Goal: Information Seeking & Learning: Understand process/instructions

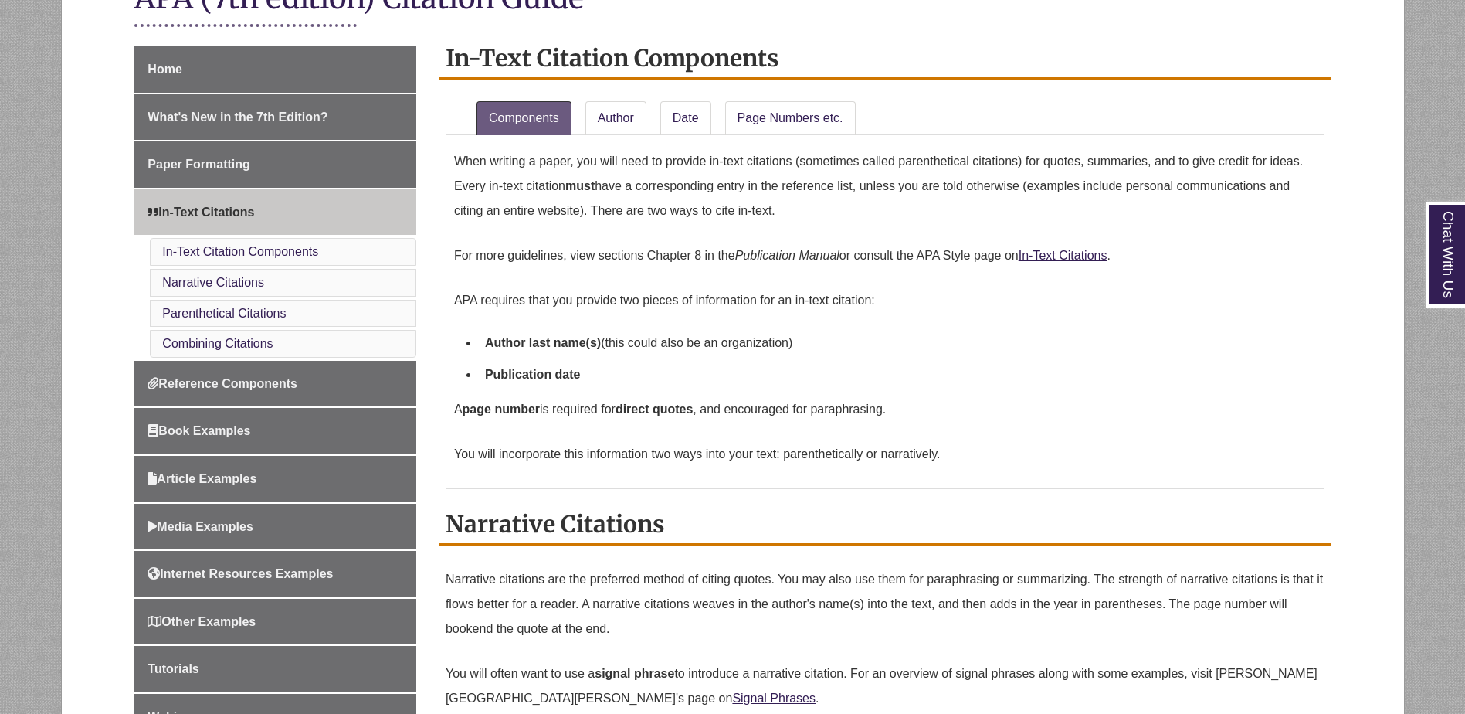
scroll to position [464, 0]
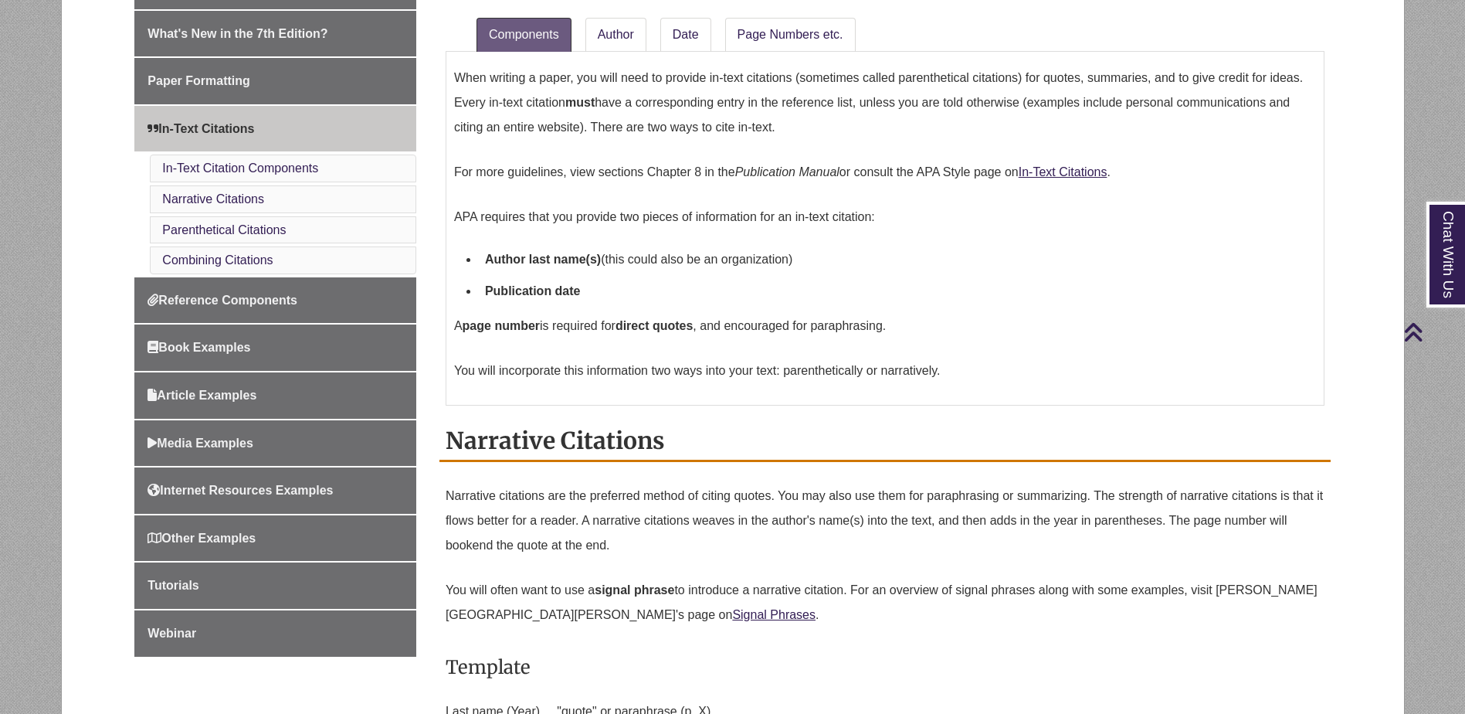
drag, startPoint x: 508, startPoint y: 73, endPoint x: 988, endPoint y: 256, distance: 514.2
click at [988, 256] on div "When writing a paper, you will need to provide in-text citations (sometimes cal…" at bounding box center [885, 228] width 862 height 338
drag, startPoint x: 988, startPoint y: 256, endPoint x: 1032, endPoint y: 242, distance: 46.2
click at [1023, 246] on li "Author last name(s) (this could also be an organization)" at bounding box center [897, 259] width 837 height 32
click at [1068, 168] on link "In-Text Citations" at bounding box center [1063, 171] width 89 height 13
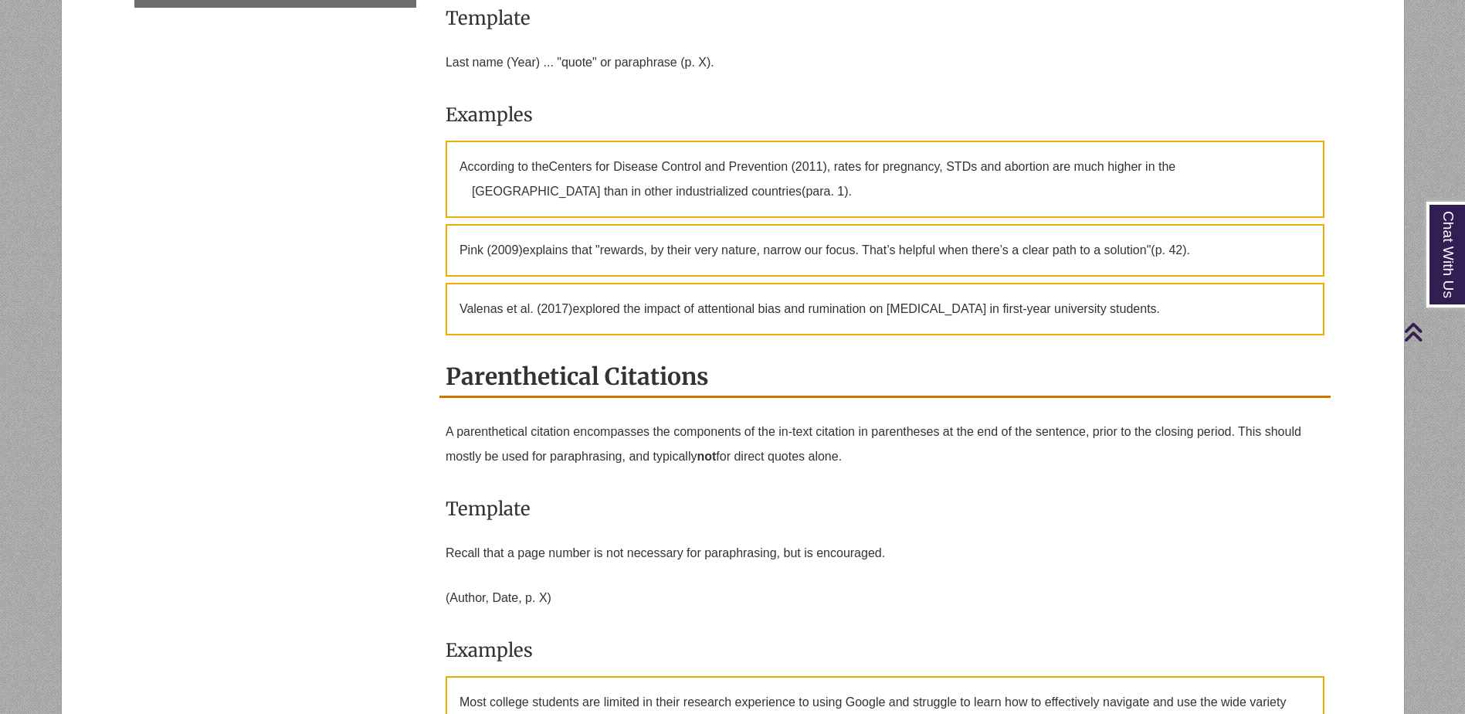
scroll to position [1313, 0]
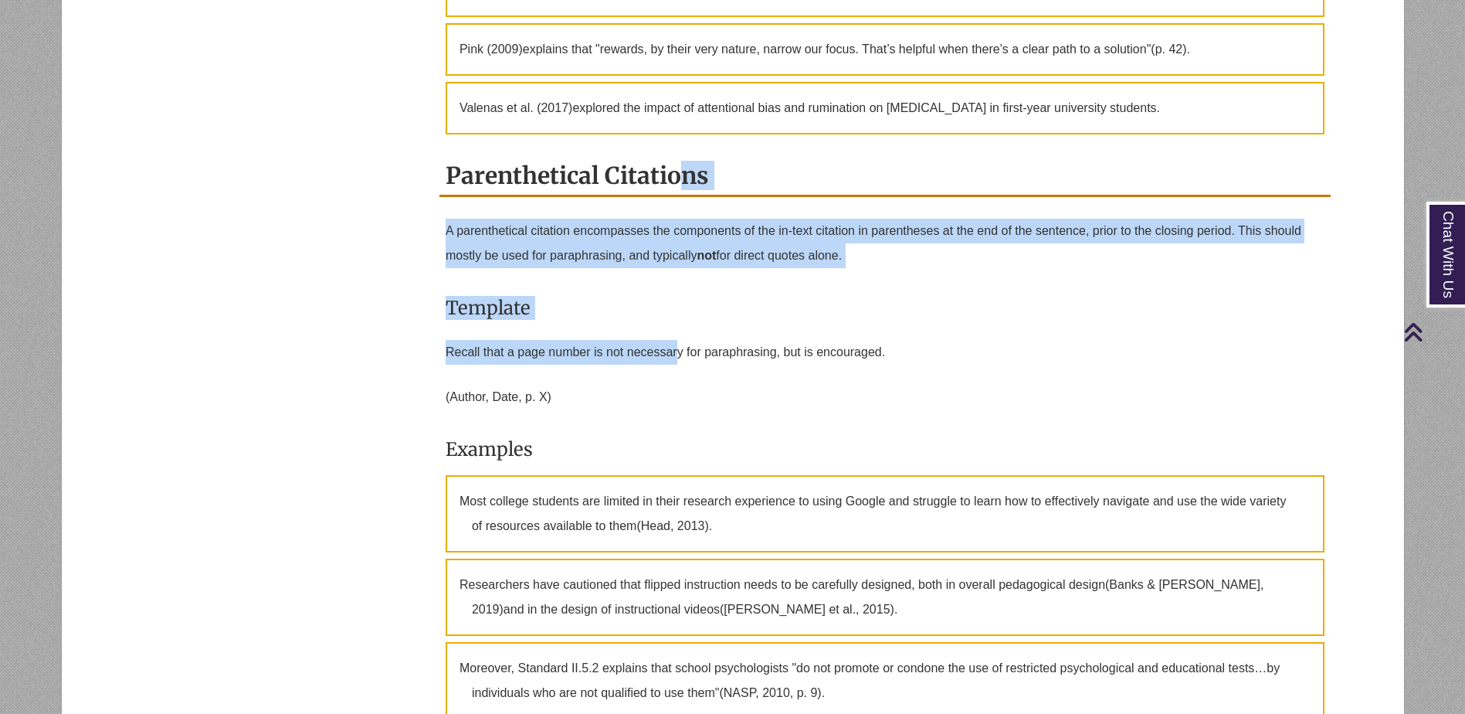
drag, startPoint x: 477, startPoint y: 358, endPoint x: 682, endPoint y: 355, distance: 204.7
click at [682, 355] on div "In-Text Citation Components Components Author Date Page Numbers etc. When writi…" at bounding box center [885, 22] width 915 height 1835
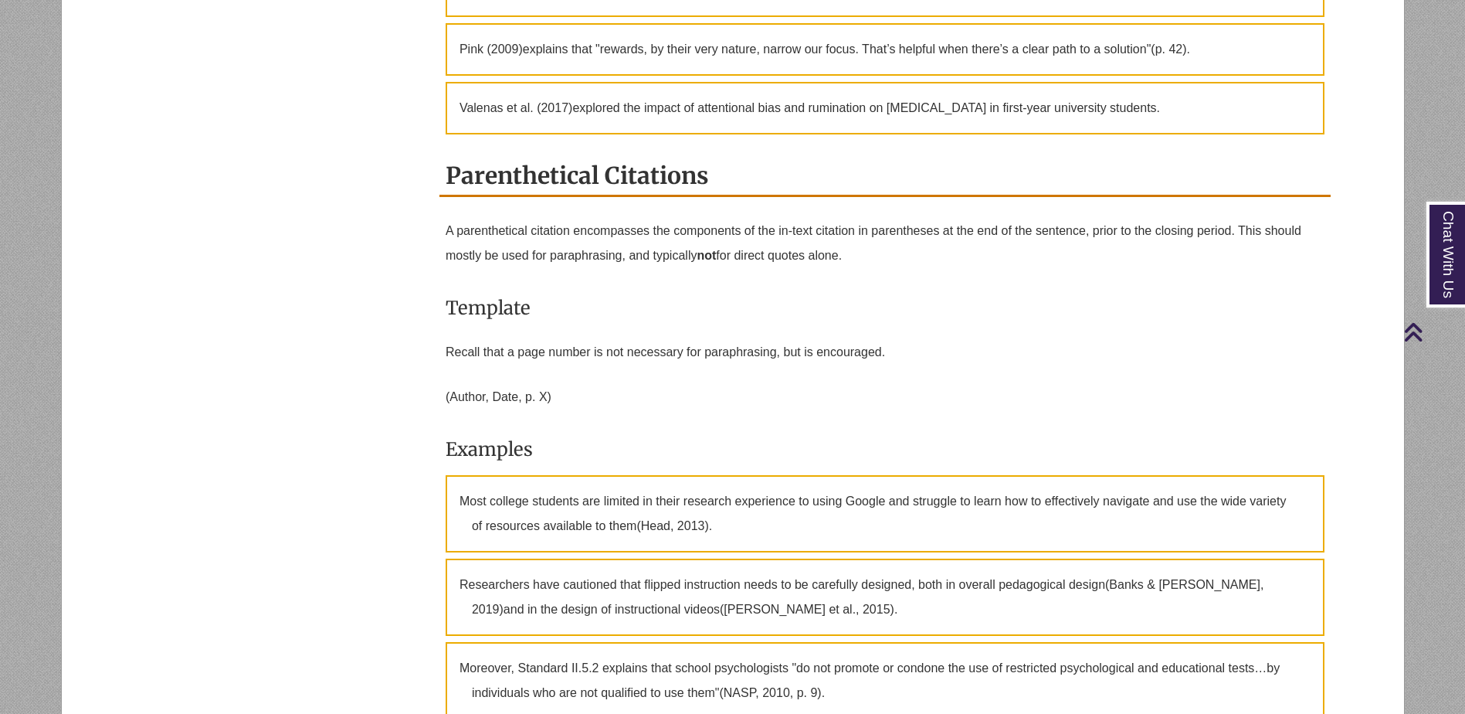
drag, startPoint x: 682, startPoint y: 355, endPoint x: 827, endPoint y: 392, distance: 149.9
click at [825, 390] on p "(Author, Date, p. X)" at bounding box center [885, 397] width 879 height 37
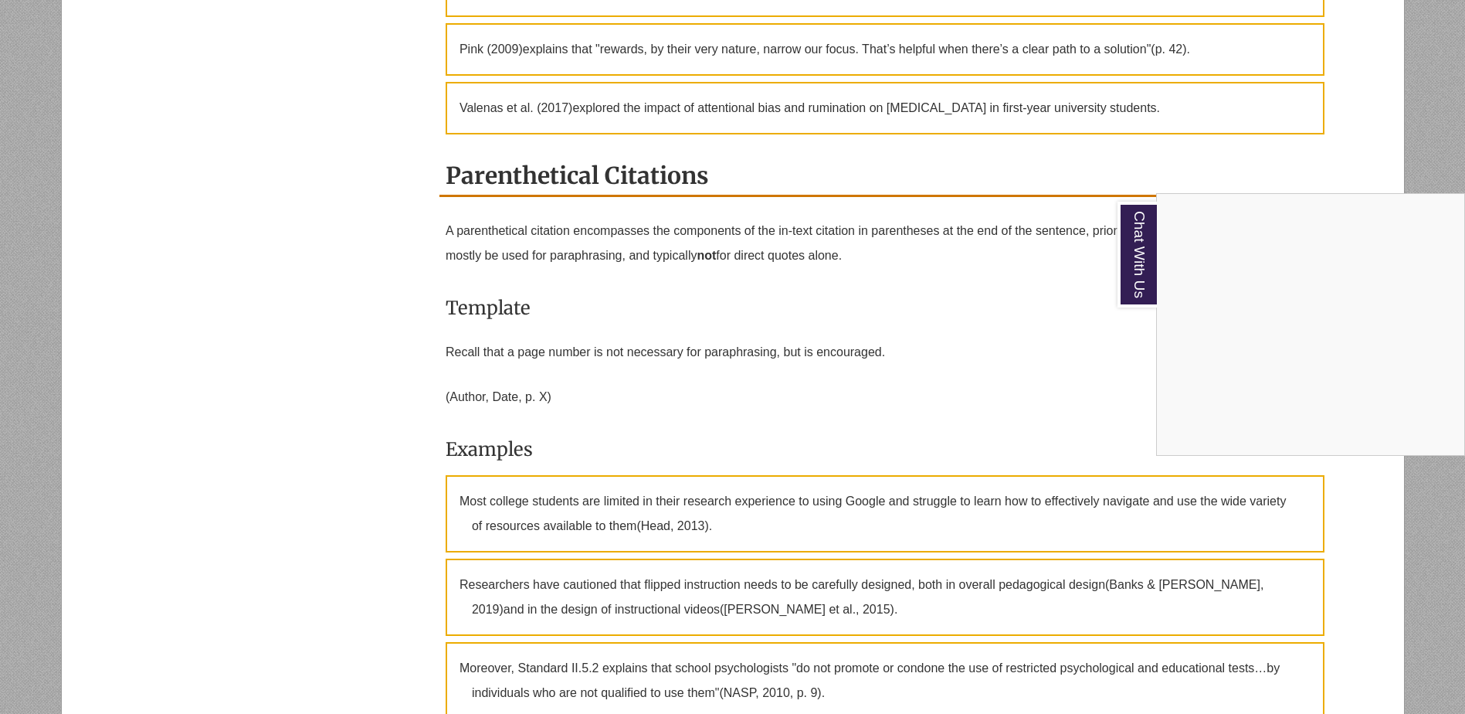
click at [934, 411] on div "Chat With Us" at bounding box center [732, 357] width 1465 height 714
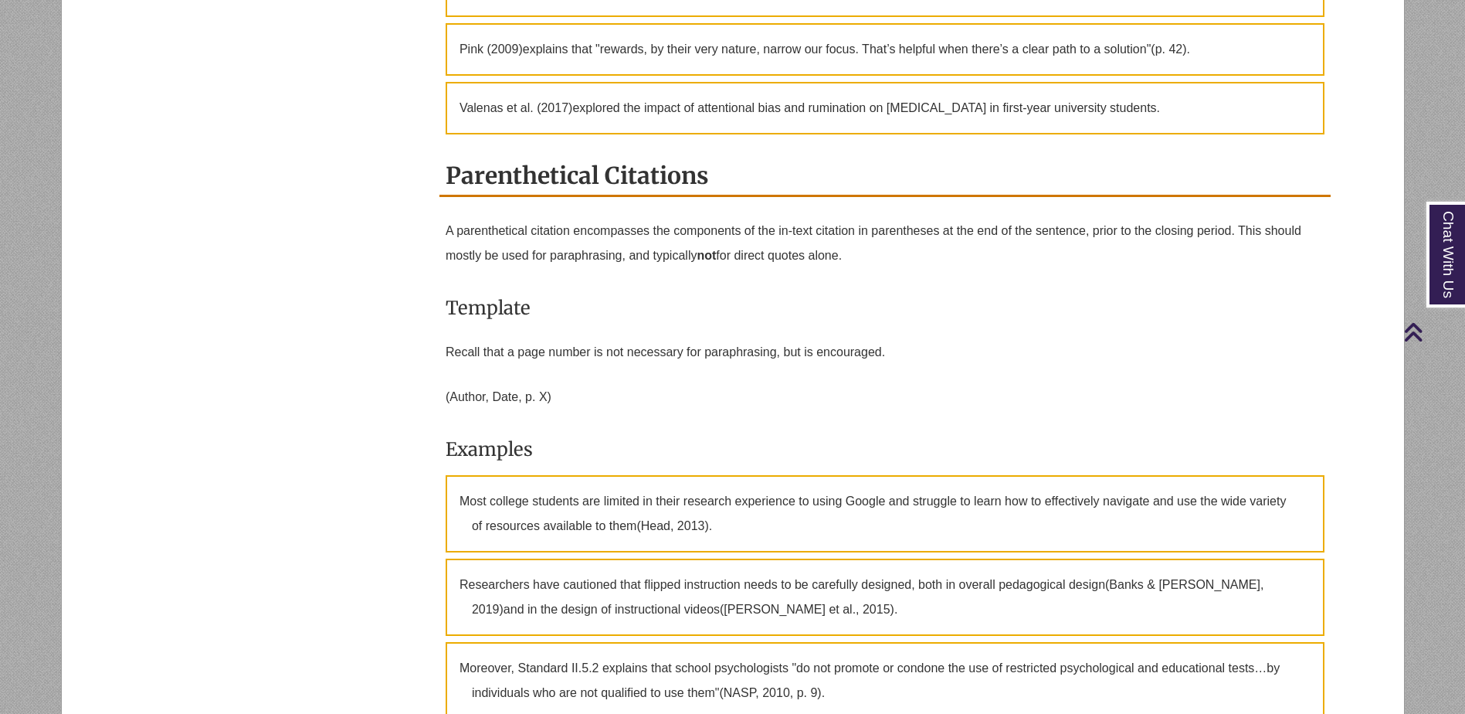
scroll to position [1391, 0]
